Goal: Information Seeking & Learning: Compare options

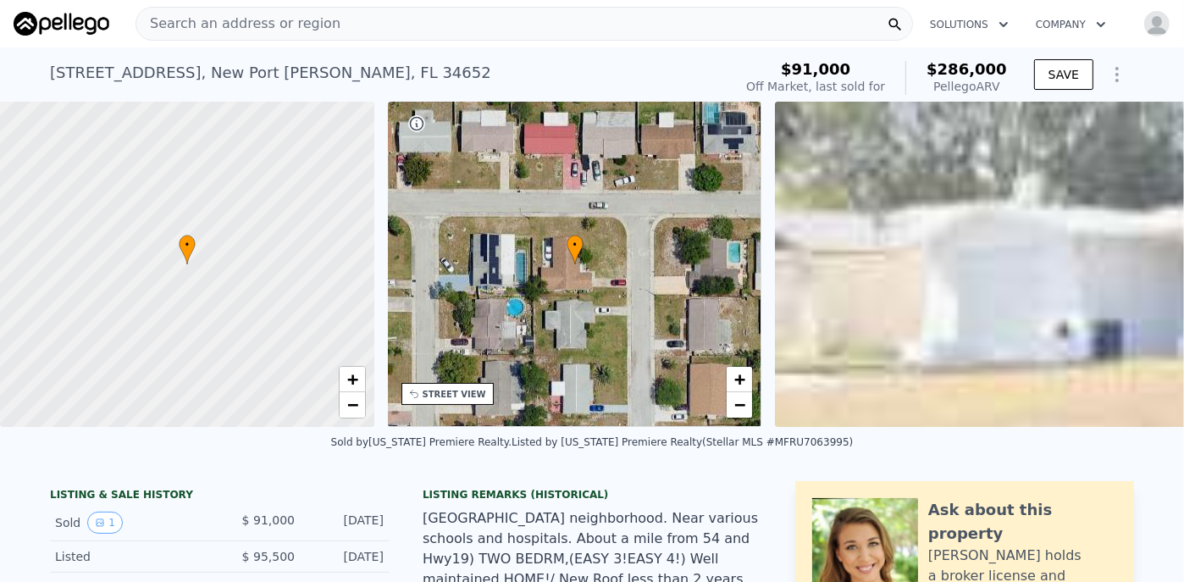
click at [156, 21] on span "Search an address or region" at bounding box center [238, 24] width 204 height 20
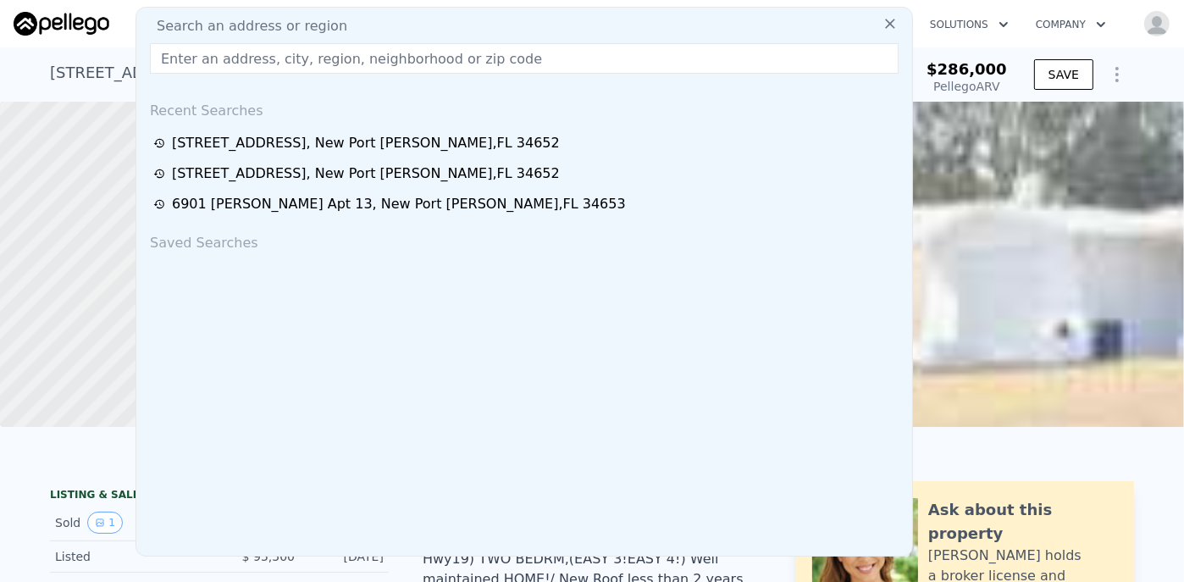
drag, startPoint x: 156, startPoint y: 21, endPoint x: 499, endPoint y: 39, distance: 343.5
click at [498, 41] on div "Search an address or region Recent Searches [STREET_ADDRESS][PERSON_NAME] [STRE…" at bounding box center [525, 282] width 778 height 550
click at [263, 63] on input "text" at bounding box center [524, 58] width 749 height 30
paste input "[STREET_ADDRESS]"
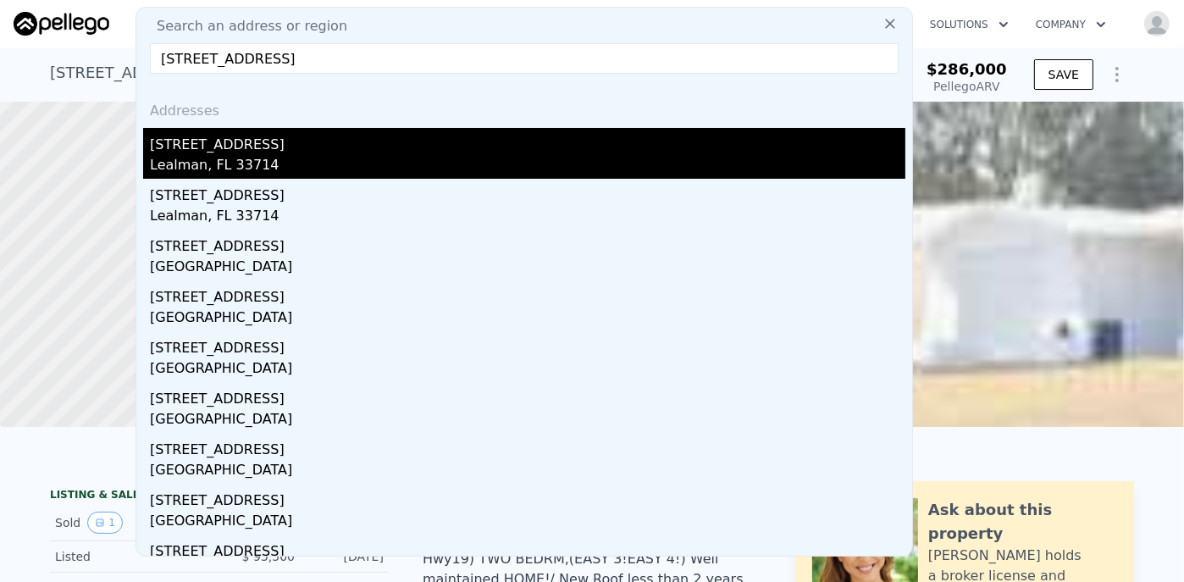
type input "[STREET_ADDRESS]"
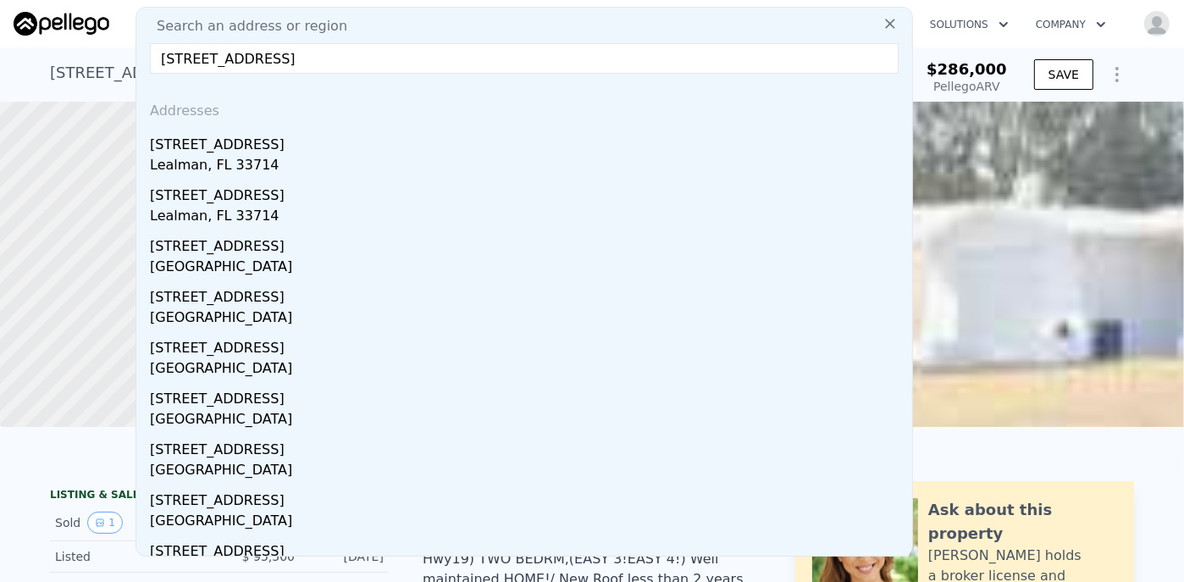
drag, startPoint x: 353, startPoint y: 171, endPoint x: 469, endPoint y: 130, distance: 123.0
click at [356, 169] on div "Lealman, FL 33714" at bounding box center [528, 167] width 756 height 24
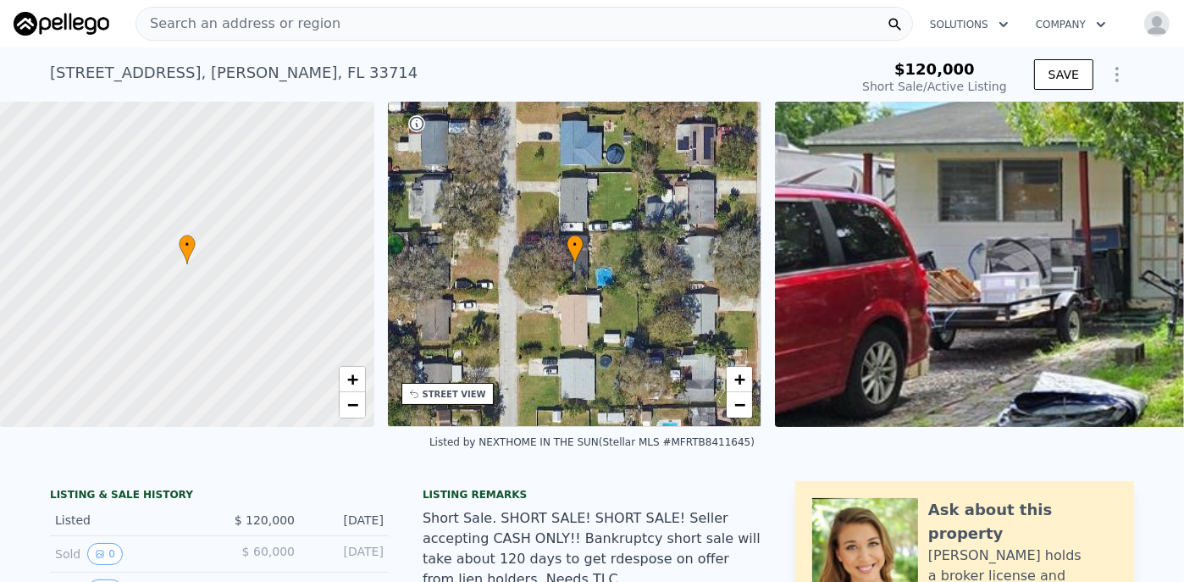
click at [340, 18] on div "Search an address or region" at bounding box center [525, 24] width 778 height 34
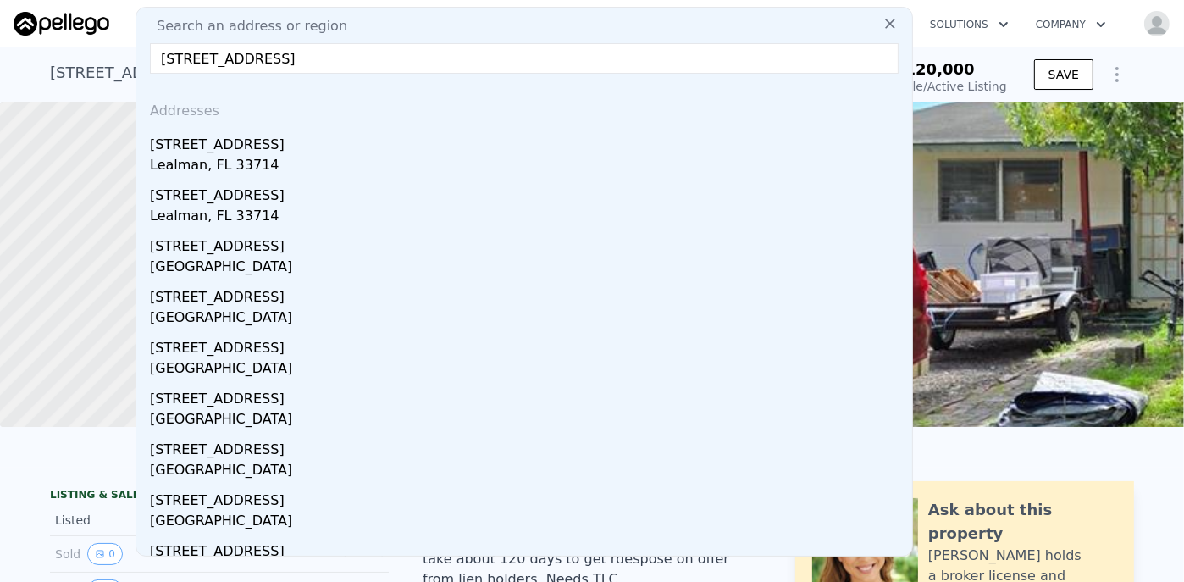
click at [493, 14] on div "Search an address or region [STREET_ADDRESS] Addresses [STREET_ADDRESS][GEOGRAP…" at bounding box center [525, 282] width 778 height 550
click at [272, 56] on input "[STREET_ADDRESS]" at bounding box center [524, 58] width 749 height 30
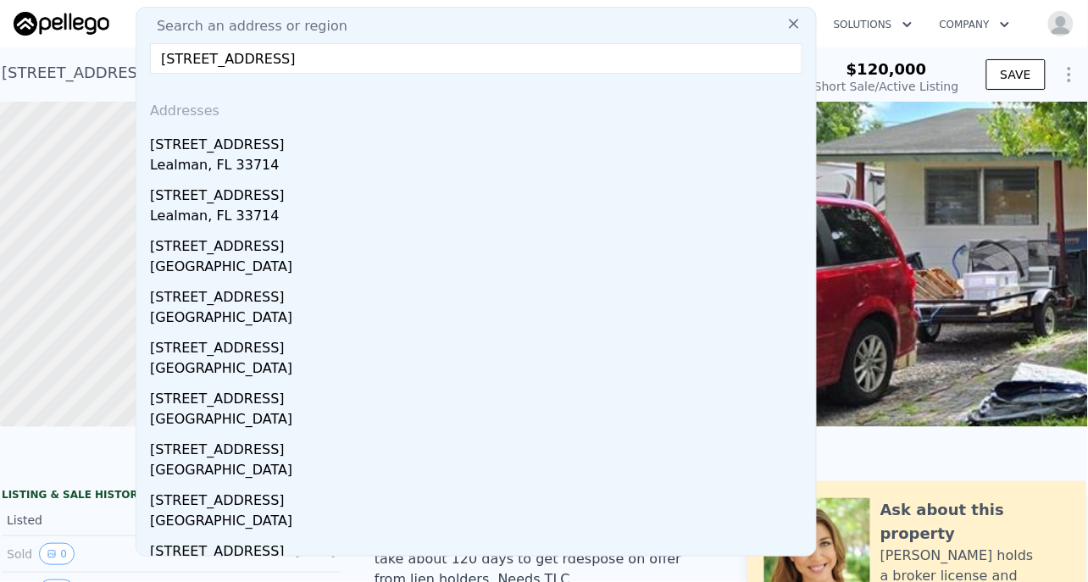
click at [213, 60] on input "[STREET_ADDRESS]" at bounding box center [476, 58] width 652 height 30
drag, startPoint x: 246, startPoint y: 58, endPoint x: 65, endPoint y: 61, distance: 180.5
paste input "N"
drag, startPoint x: 197, startPoint y: 58, endPoint x: 254, endPoint y: 64, distance: 57.1
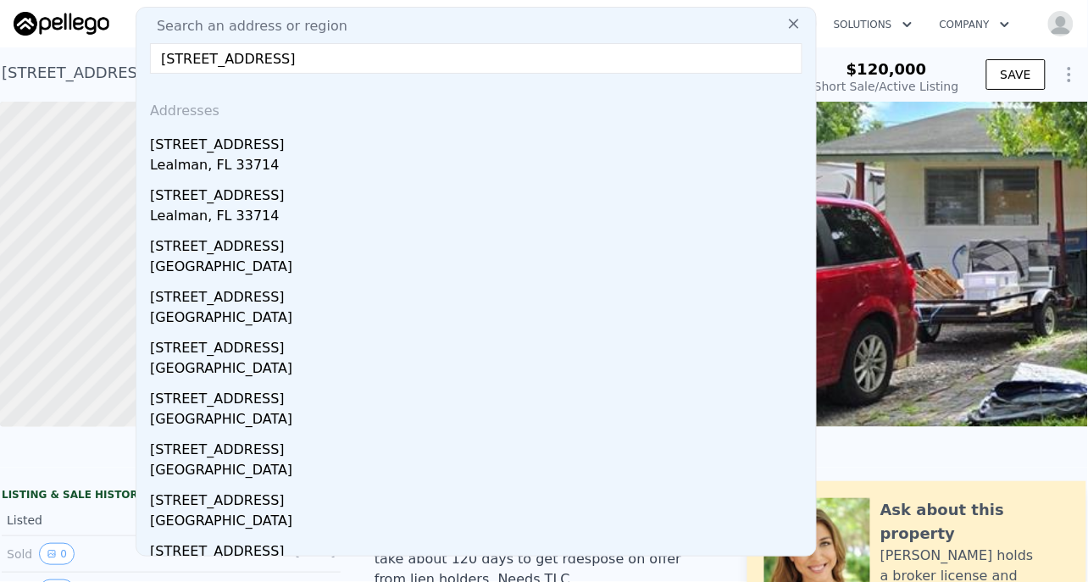
click at [198, 58] on input "[STREET_ADDRESS]" at bounding box center [476, 58] width 652 height 30
click at [227, 60] on input "[STREET_ADDRESS]" at bounding box center [476, 58] width 652 height 30
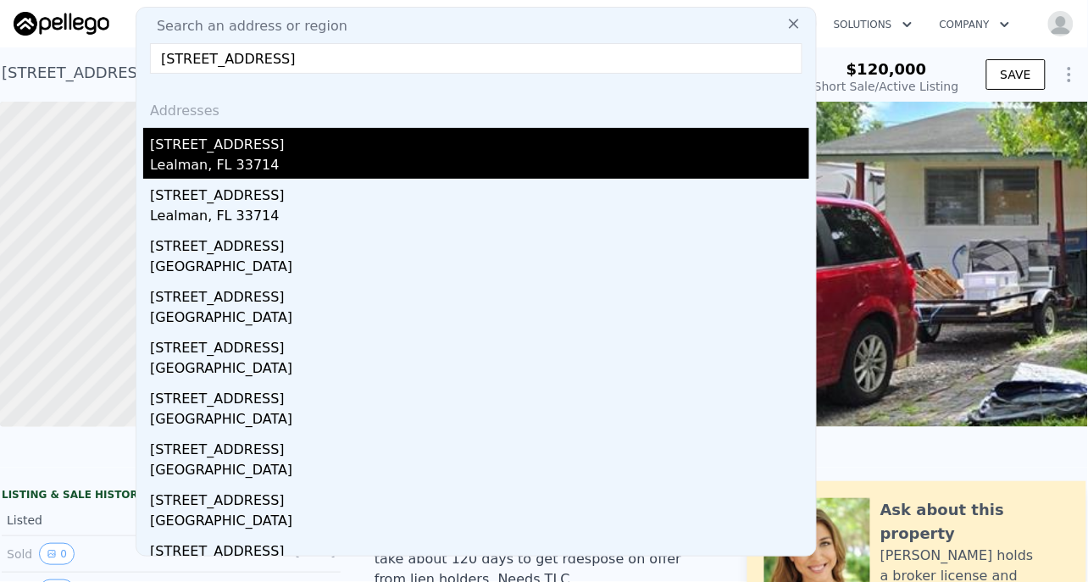
type input "[STREET_ADDRESS]"
click at [225, 152] on div "[STREET_ADDRESS]" at bounding box center [479, 141] width 659 height 27
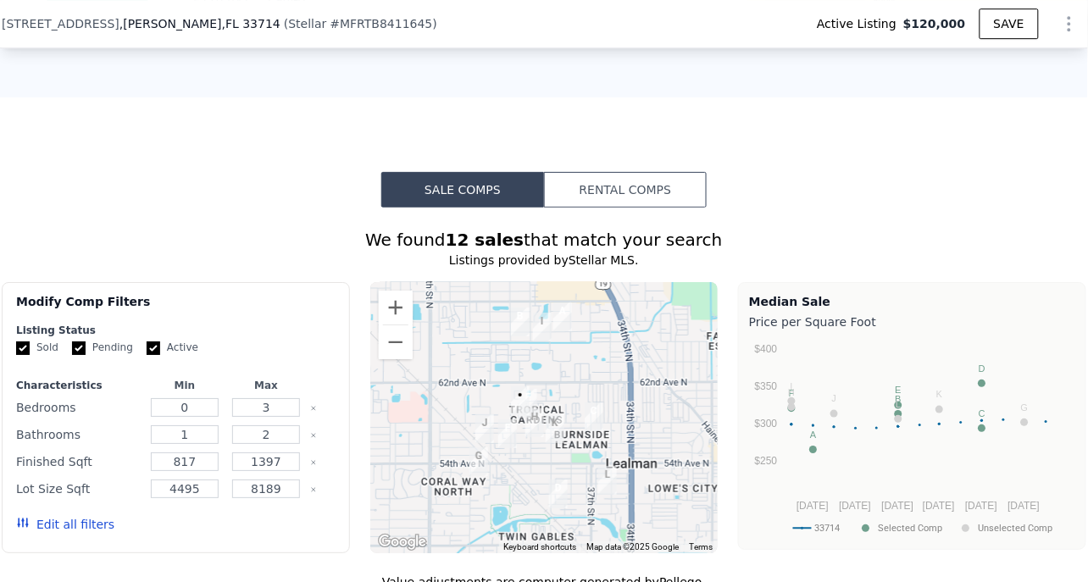
scroll to position [1303, 0]
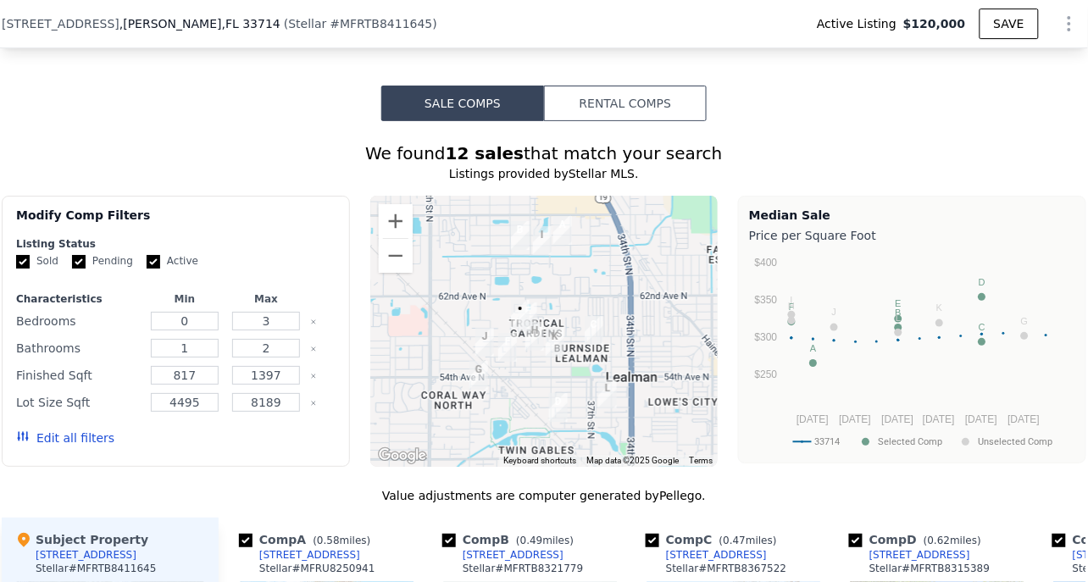
click at [69, 446] on button "Edit all filters" at bounding box center [65, 437] width 98 height 17
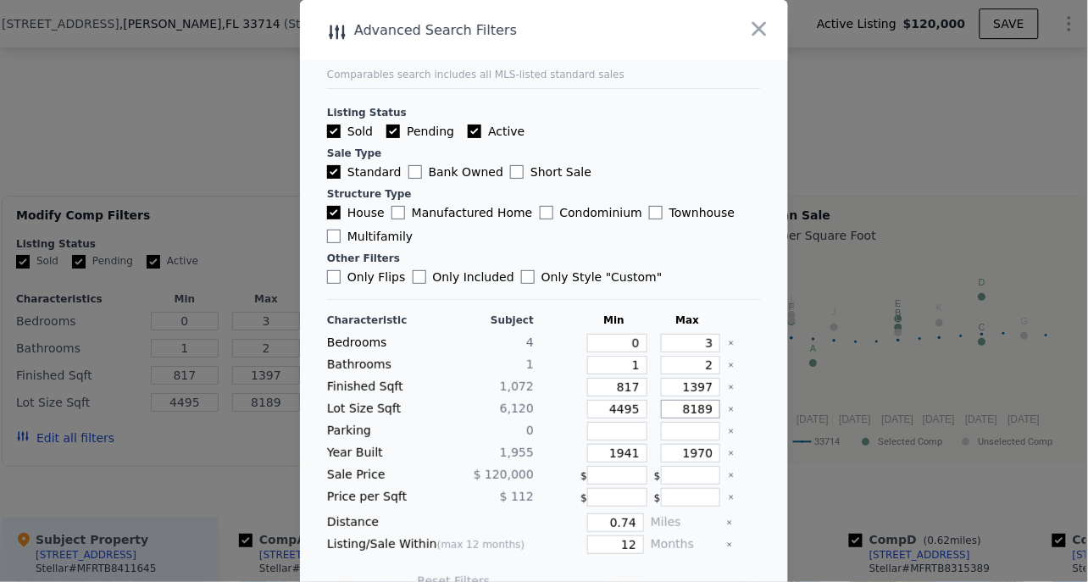
click at [711, 407] on div "Lot Size Sqft 6,120 4495 8189" at bounding box center [544, 409] width 434 height 19
type input "80"
type input "800"
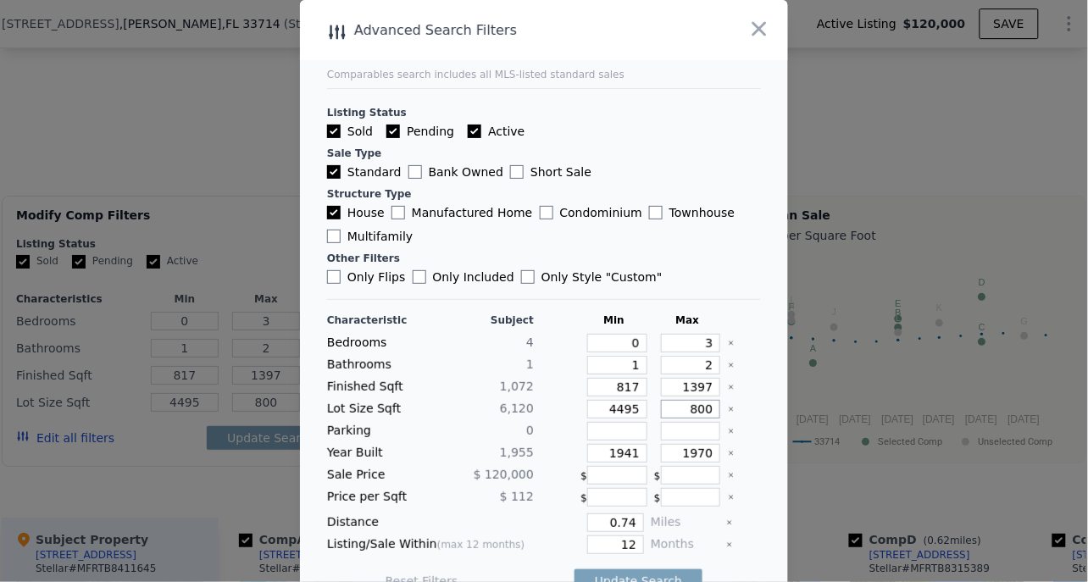
type input "8000"
drag, startPoint x: 607, startPoint y: 405, endPoint x: 623, endPoint y: 413, distance: 18.2
click at [623, 413] on input "4495" at bounding box center [617, 409] width 60 height 19
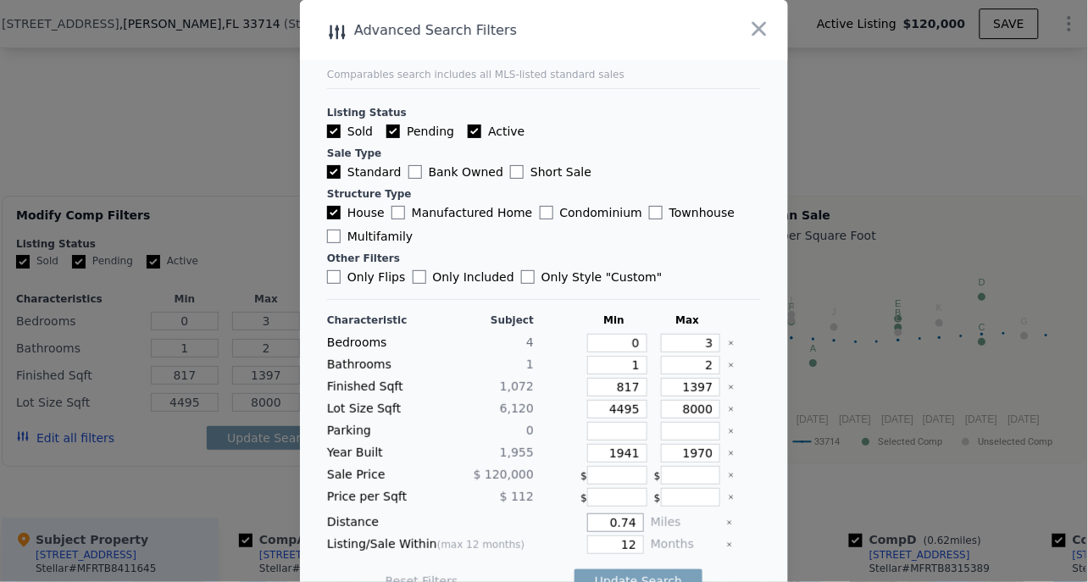
drag, startPoint x: 596, startPoint y: 518, endPoint x: 640, endPoint y: 519, distance: 44.1
click at [640, 519] on div "Distance 0.74 Miles" at bounding box center [544, 522] width 434 height 19
type input "1"
drag, startPoint x: 608, startPoint y: 540, endPoint x: 654, endPoint y: 537, distance: 45.8
click at [654, 537] on div "Listing/Sale Within (max 12 months) 12 Months" at bounding box center [544, 544] width 434 height 19
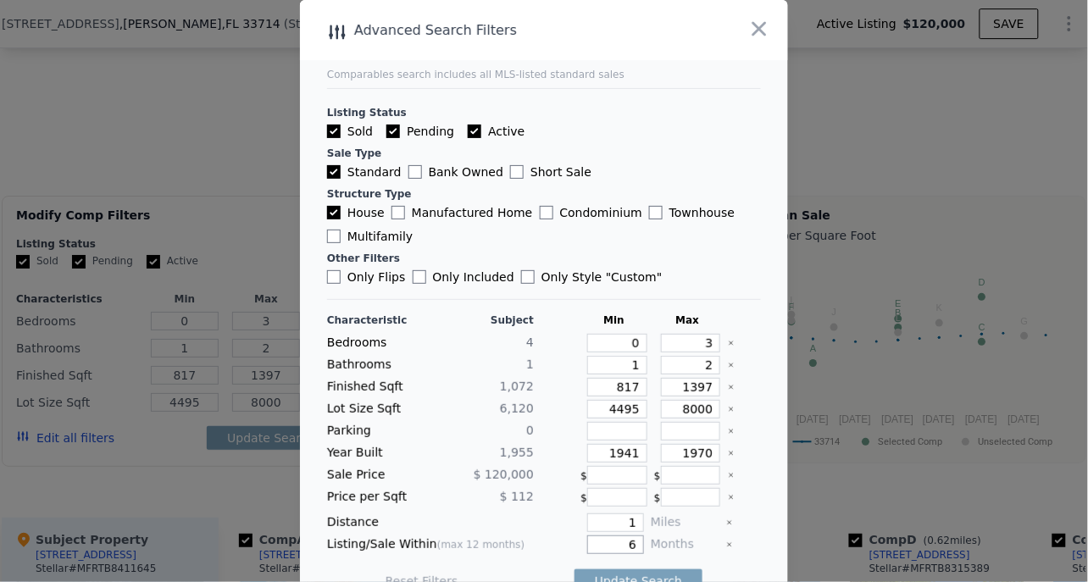
type input "6"
click at [627, 344] on input "0" at bounding box center [617, 343] width 60 height 19
type input "2"
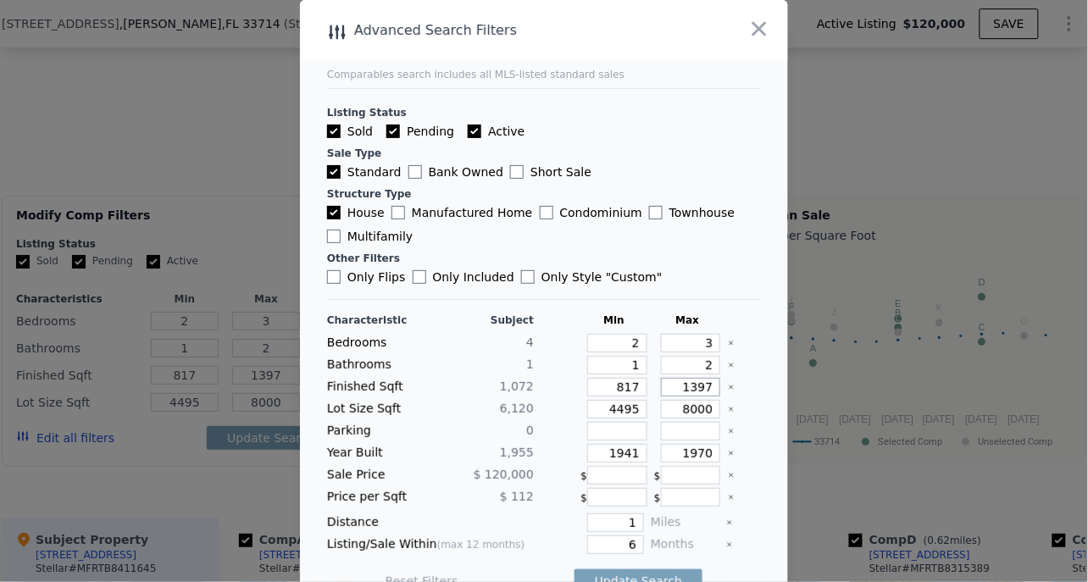
drag, startPoint x: 684, startPoint y: 384, endPoint x: 699, endPoint y: 381, distance: 14.6
click at [699, 381] on input "1397" at bounding box center [691, 387] width 60 height 19
click at [510, 175] on label "Short Sale" at bounding box center [550, 171] width 81 height 17
click at [510, 175] on input "Short Sale" at bounding box center [517, 172] width 14 height 14
click at [510, 177] on input "Short Sale" at bounding box center [517, 172] width 14 height 14
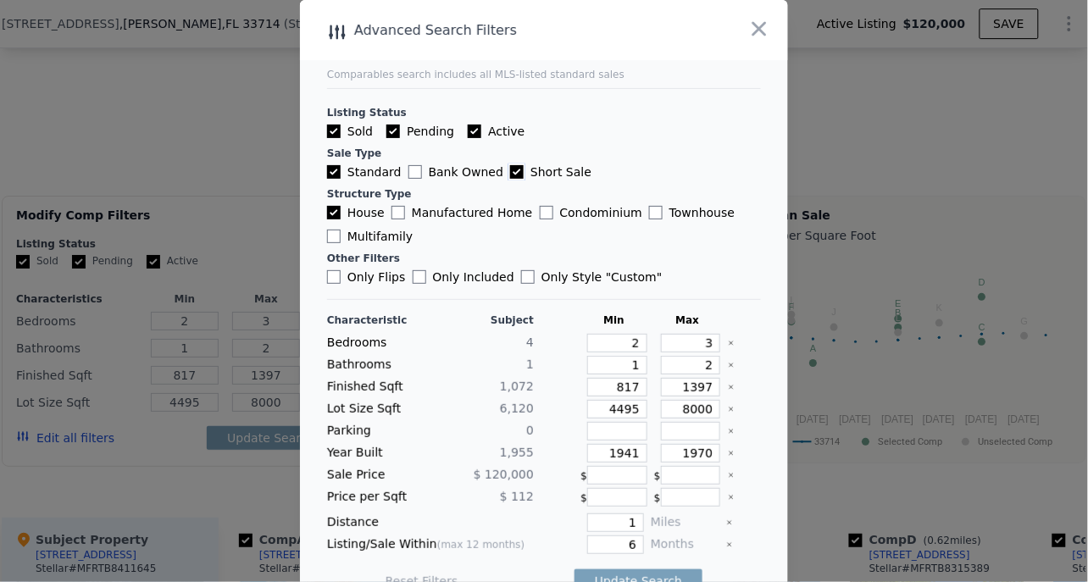
checkbox input "false"
click at [331, 173] on input "Standard" at bounding box center [334, 172] width 14 height 14
click at [327, 172] on input "Standard" at bounding box center [334, 172] width 14 height 14
checkbox input "true"
click at [510, 173] on input "Short Sale" at bounding box center [517, 172] width 14 height 14
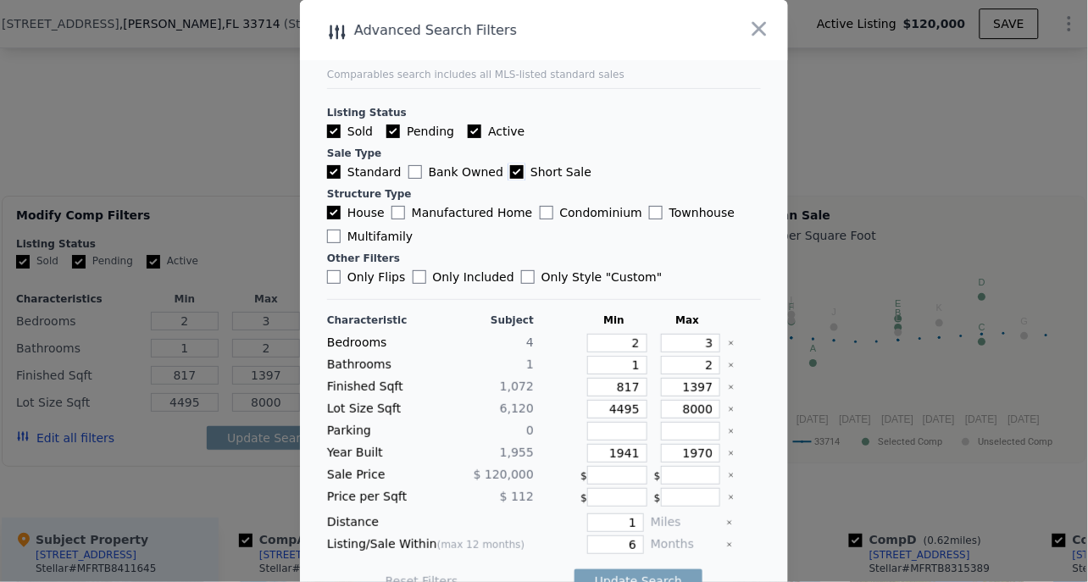
click at [510, 171] on input "Short Sale" at bounding box center [517, 172] width 14 height 14
checkbox input "false"
click at [468, 132] on input "Active" at bounding box center [475, 132] width 14 height 14
checkbox input "false"
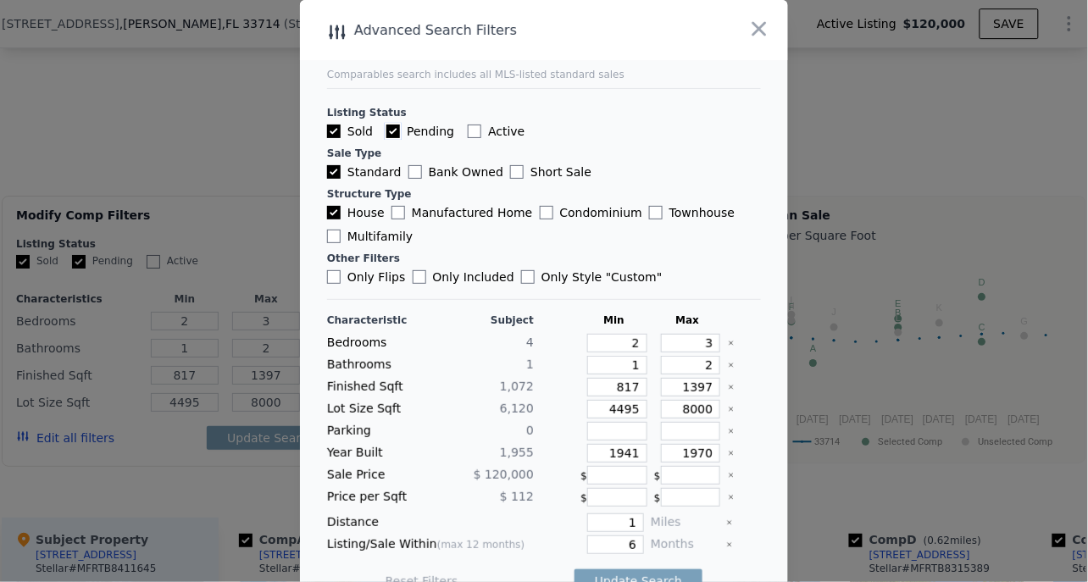
click at [386, 130] on input "Pending" at bounding box center [393, 132] width 14 height 14
checkbox input "false"
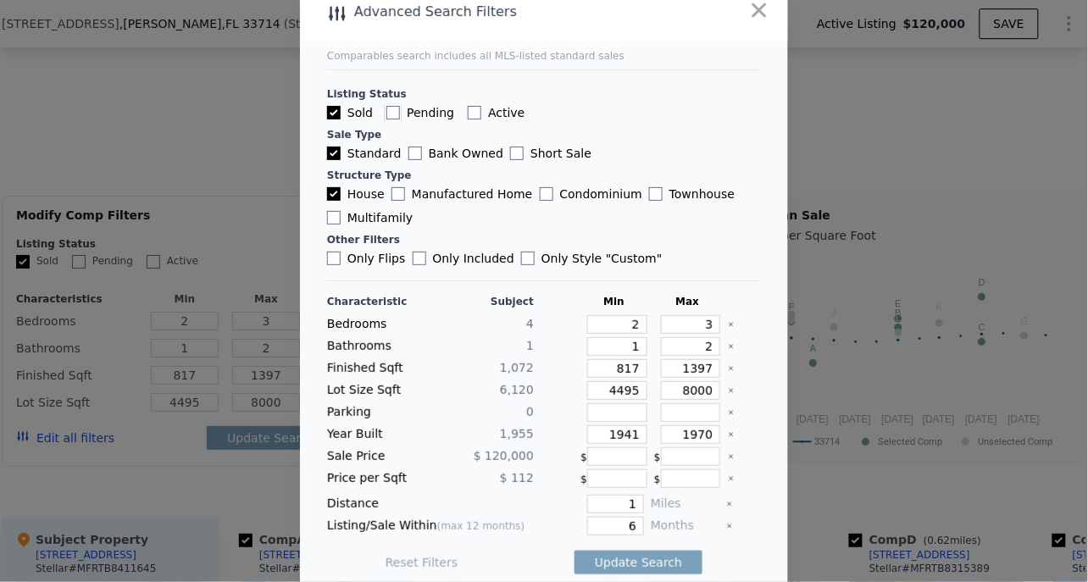
scroll to position [27, 0]
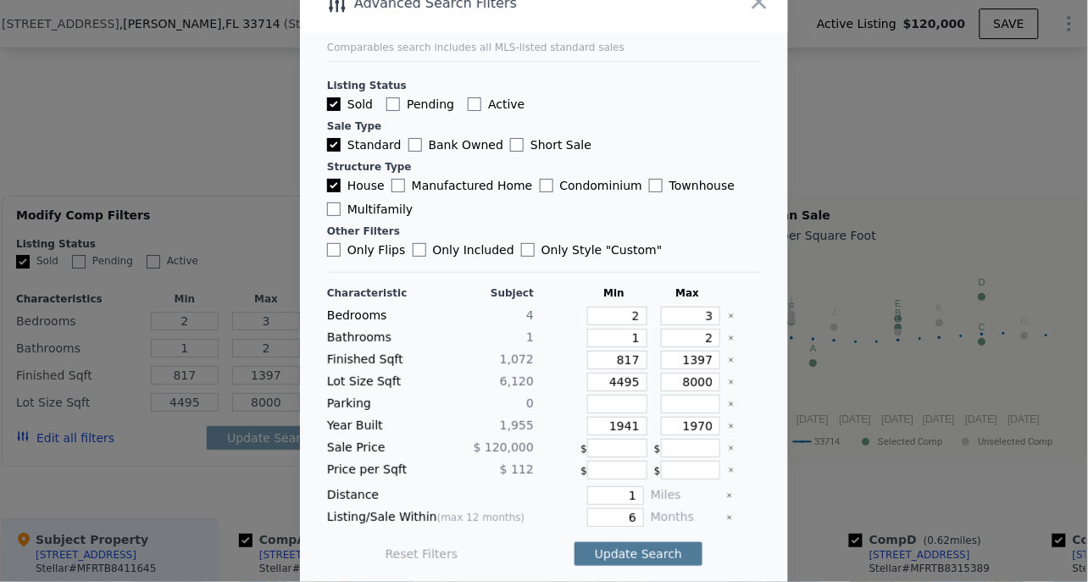
click at [612, 547] on button "Update Search" at bounding box center [638, 554] width 128 height 24
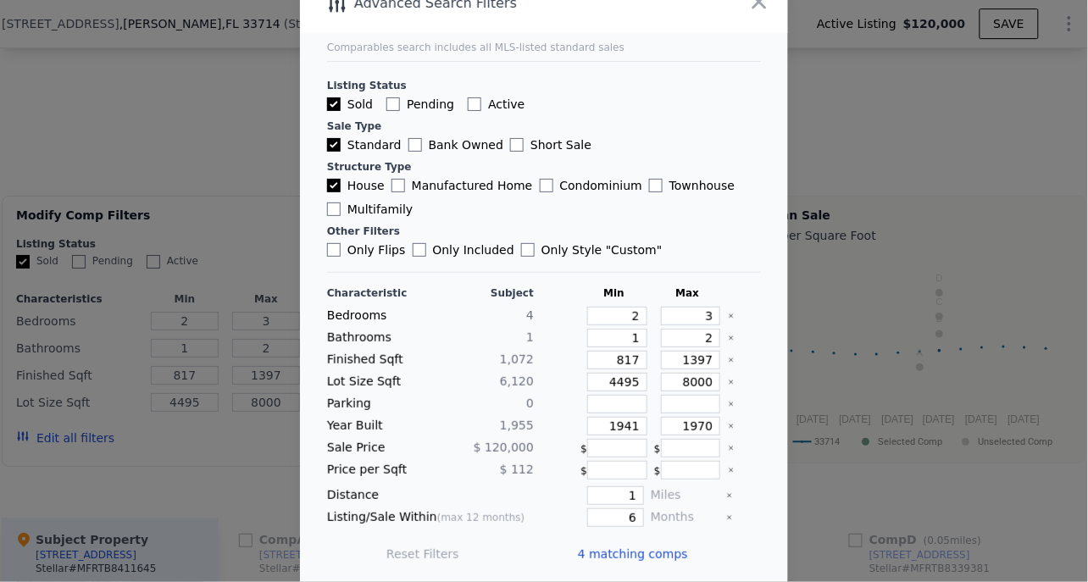
click at [629, 550] on span "4 matching comps" at bounding box center [633, 554] width 110 height 17
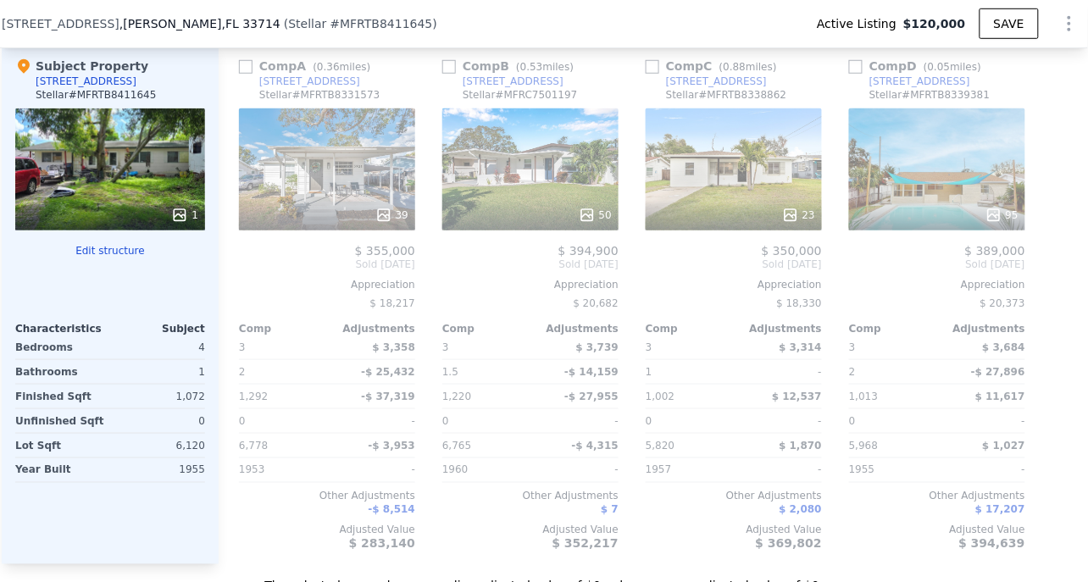
scroll to position [1739, 0]
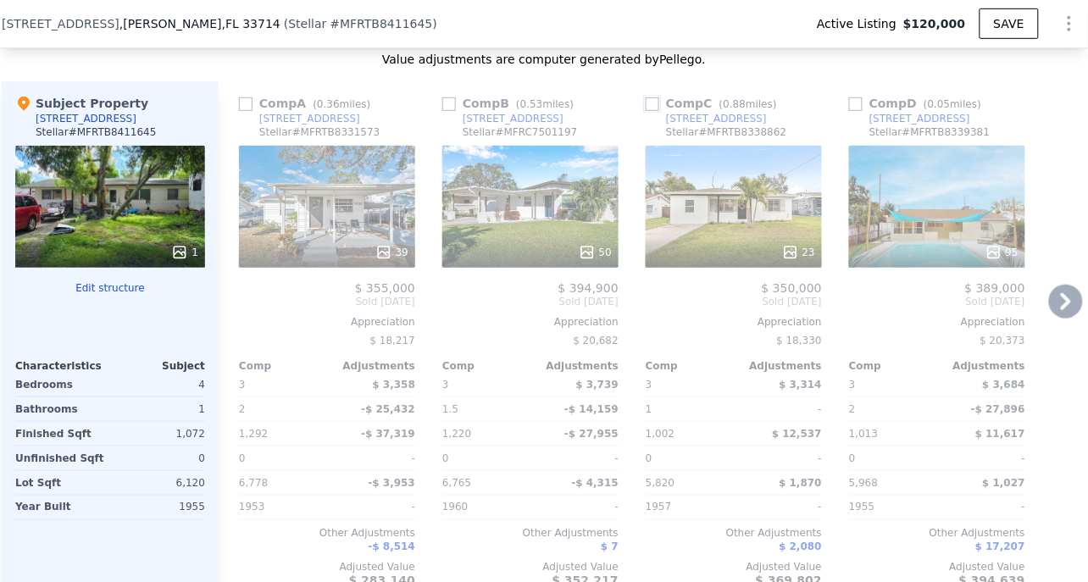
drag, startPoint x: 651, startPoint y: 111, endPoint x: 767, endPoint y: 110, distance: 116.9
click at [651, 111] on input "checkbox" at bounding box center [652, 104] width 14 height 14
checkbox input "true"
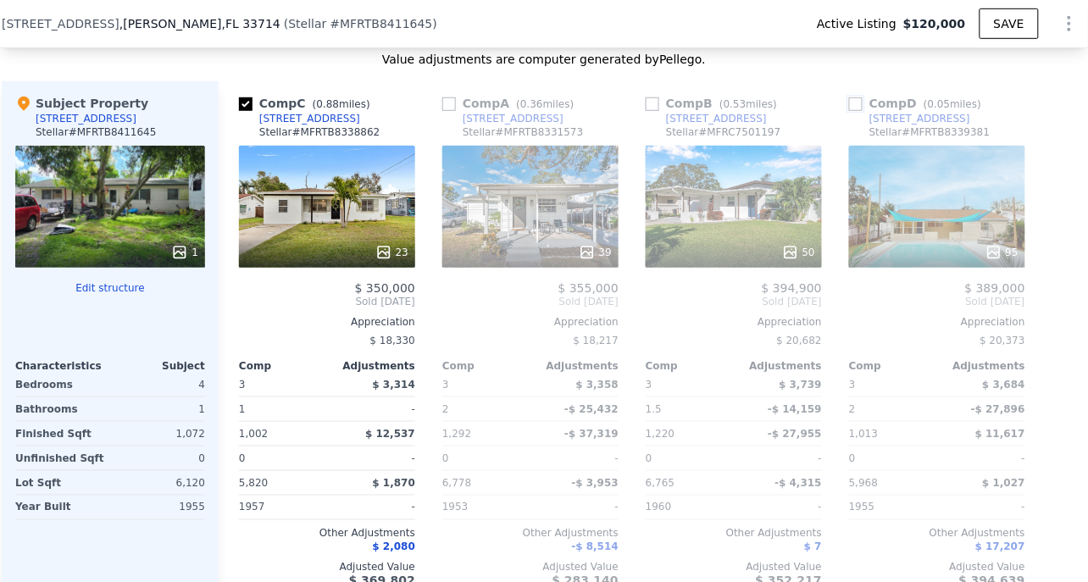
click at [856, 111] on input "checkbox" at bounding box center [856, 104] width 14 height 14
checkbox input "true"
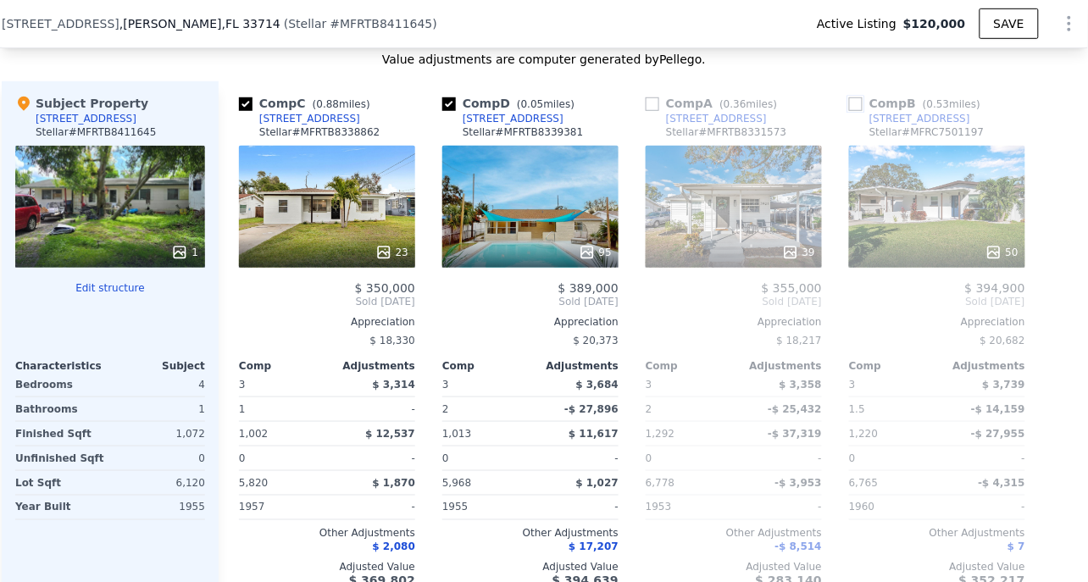
click at [857, 111] on input "checkbox" at bounding box center [856, 104] width 14 height 14
checkbox input "true"
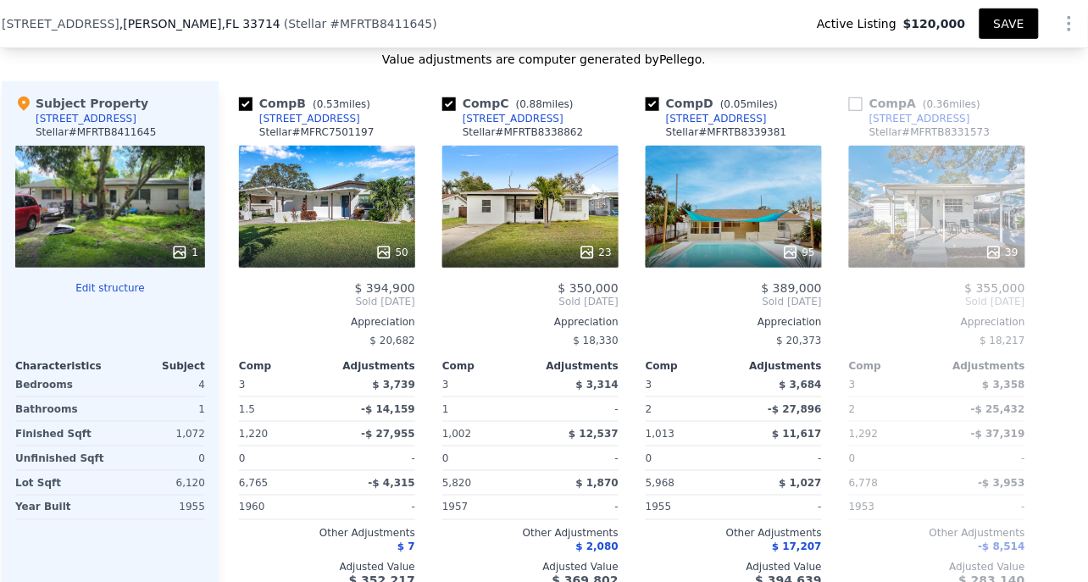
click at [1006, 22] on button "SAVE" at bounding box center [1008, 23] width 59 height 30
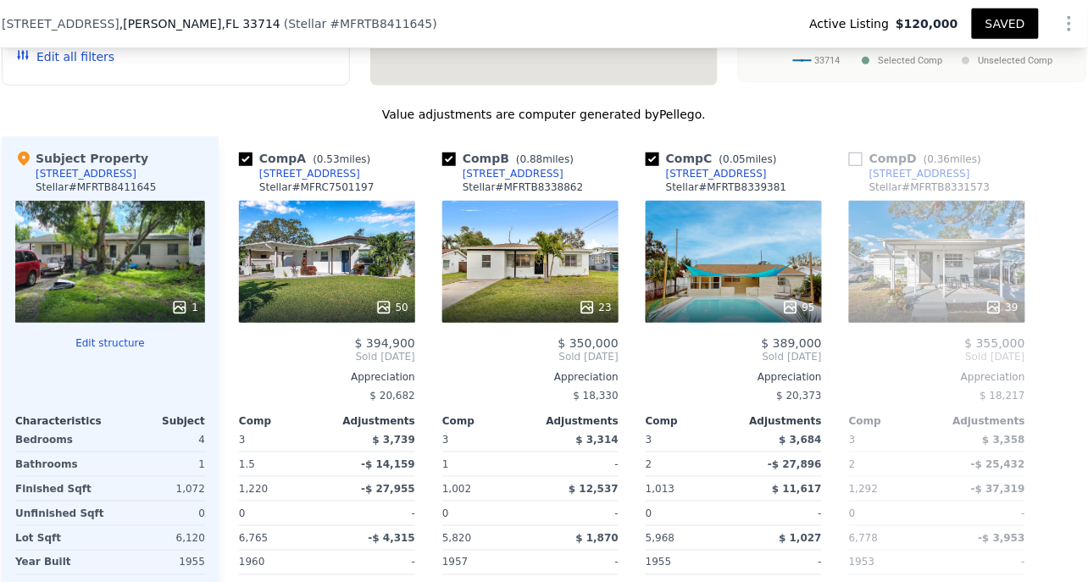
checkbox input "true"
type input "3"
type input "1002"
type input "1292"
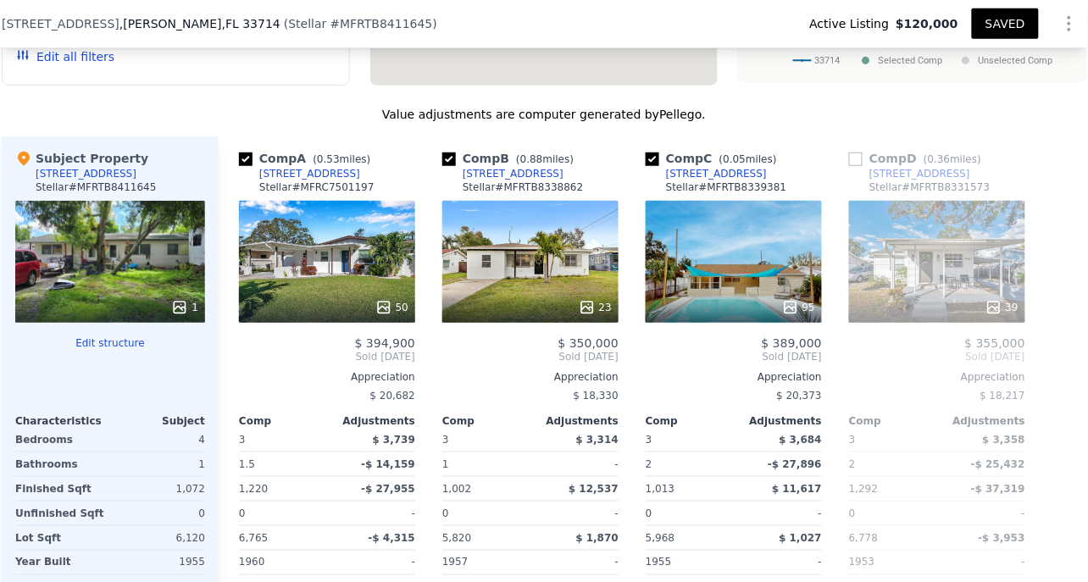
type input "5820"
type input "6778"
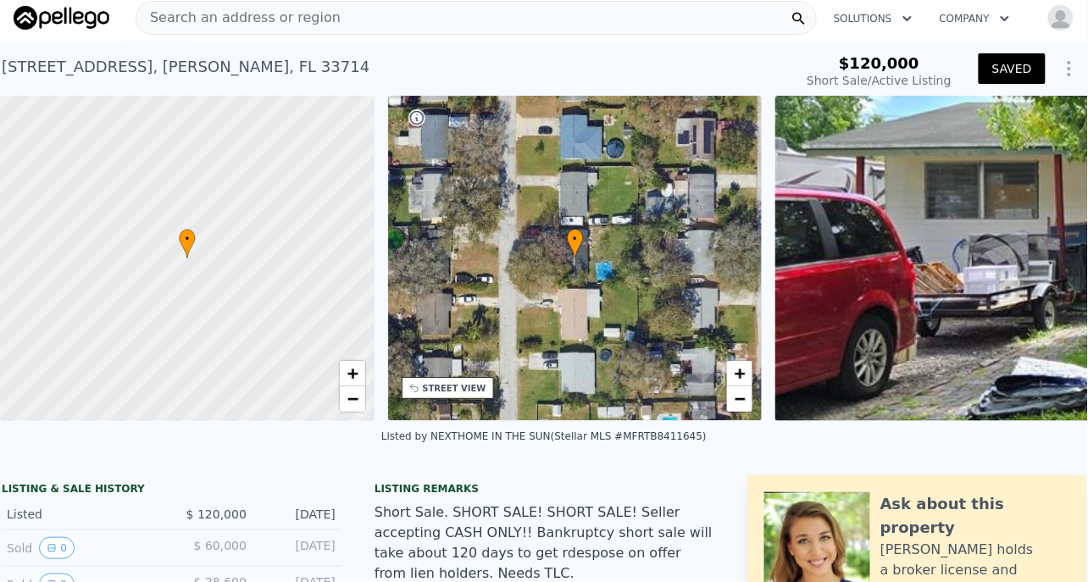
scroll to position [0, 0]
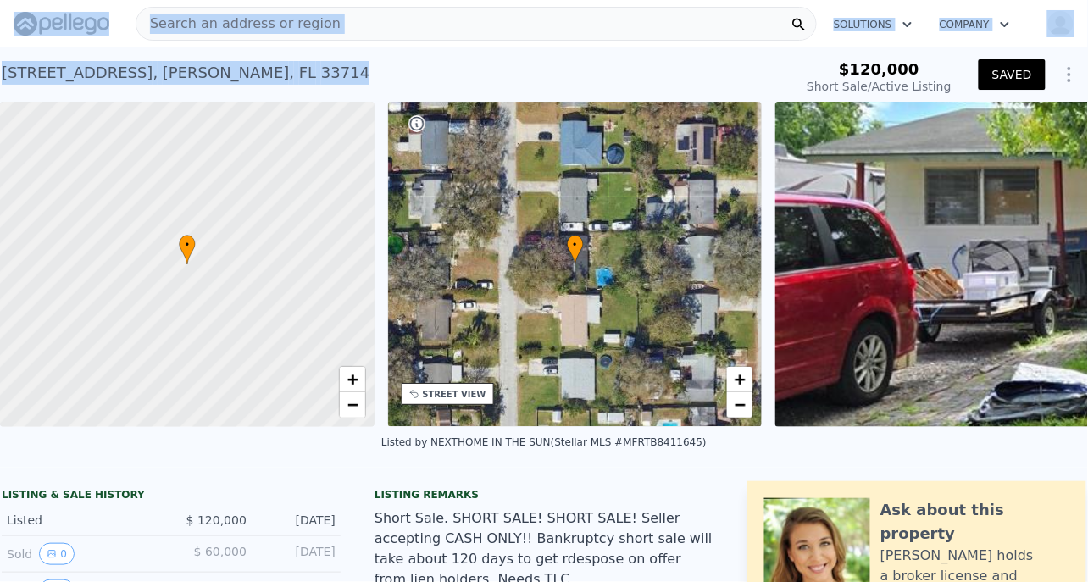
drag, startPoint x: 258, startPoint y: 76, endPoint x: -10, endPoint y: 87, distance: 267.9
click at [0, 87] on html "Search an address or region Solutions Company Open main menu Open user menu [ST…" at bounding box center [544, 291] width 1088 height 582
click at [437, 79] on div "[STREET_ADDRESS][PERSON_NAME] Short Sale / Active at $120k" at bounding box center [394, 77] width 784 height 47
drag, startPoint x: 262, startPoint y: 80, endPoint x: -3, endPoint y: 91, distance: 265.4
click at [0, 91] on html "Search an address or region Solutions Company Open main menu Open user menu [ST…" at bounding box center [544, 291] width 1088 height 582
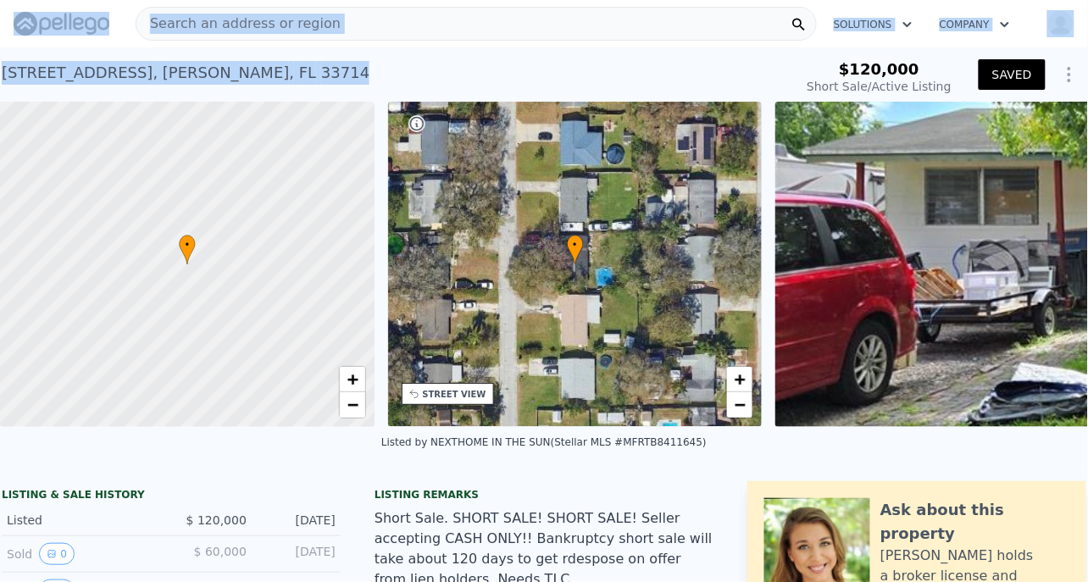
click at [249, 84] on div "[STREET_ADDRESS][PERSON_NAME]" at bounding box center [186, 73] width 368 height 24
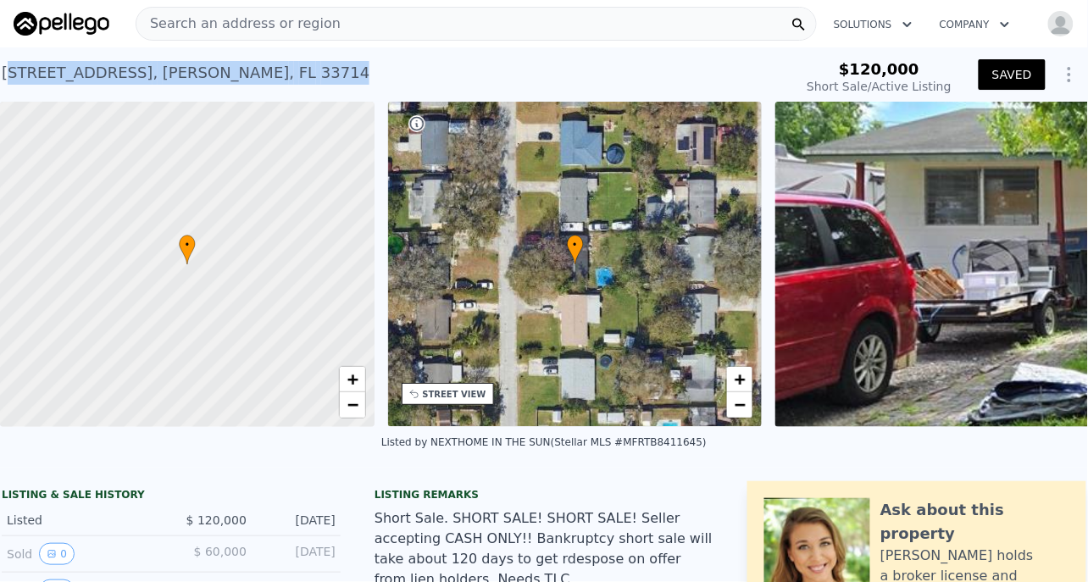
drag, startPoint x: 254, startPoint y: 78, endPoint x: 9, endPoint y: 87, distance: 245.0
click at [9, 87] on div "[STREET_ADDRESS][PERSON_NAME] Short Sale / Active at $120k" at bounding box center [394, 77] width 784 height 47
copy div "[STREET_ADDRESS][PERSON_NAME]"
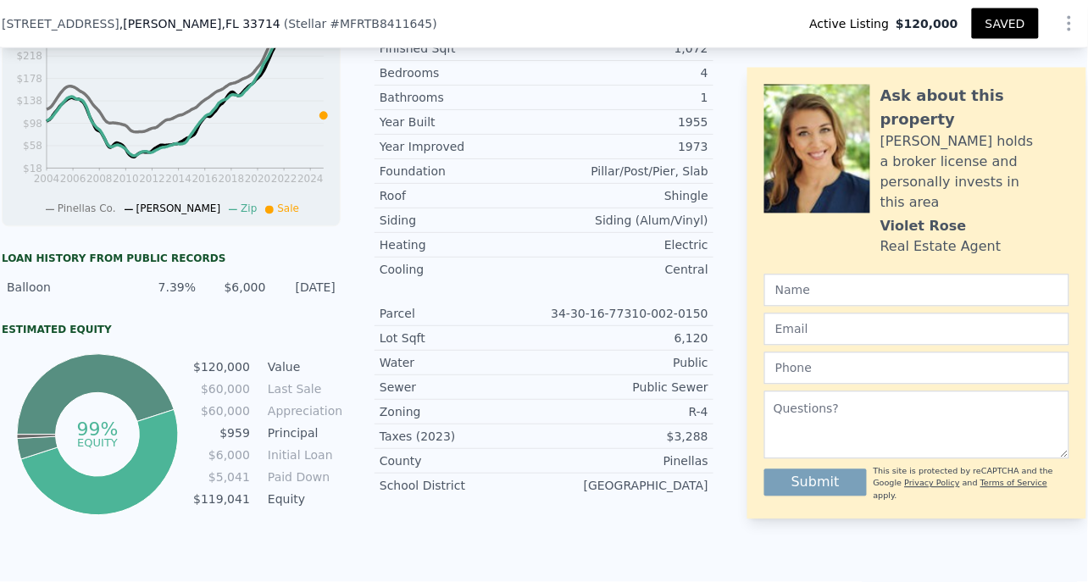
scroll to position [763, 0]
